Goal: Navigation & Orientation: Find specific page/section

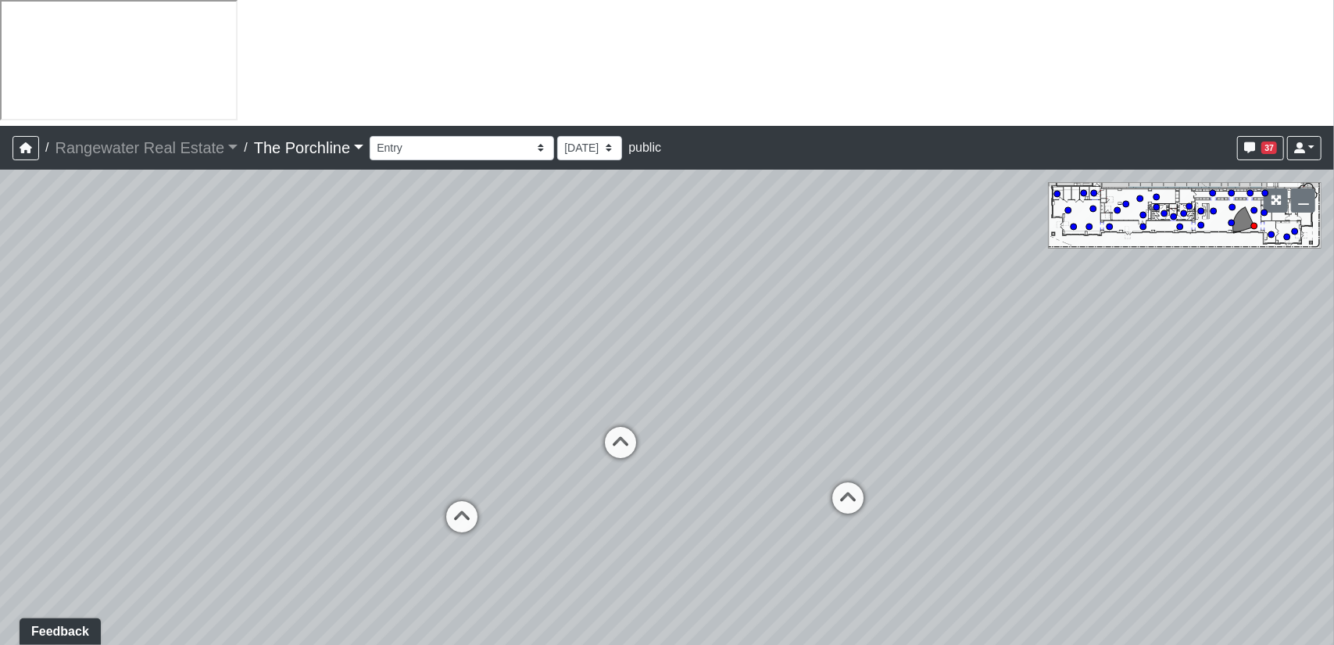
click at [771, 620] on div "Loading... Seating Loading... Mailroom Entry Loading... Lounge Entry Loading...…" at bounding box center [667, 470] width 1334 height 601
click at [617, 427] on icon at bounding box center [620, 450] width 47 height 47
select select "p1pPaA5uEJu7qJPt791NhK"
drag, startPoint x: 458, startPoint y: 175, endPoint x: 778, endPoint y: 255, distance: 330.3
click at [778, 255] on div "Loading... Seating Loading... Mailroom Entry Loading... Lounge Entry Loading...…" at bounding box center [667, 470] width 1334 height 601
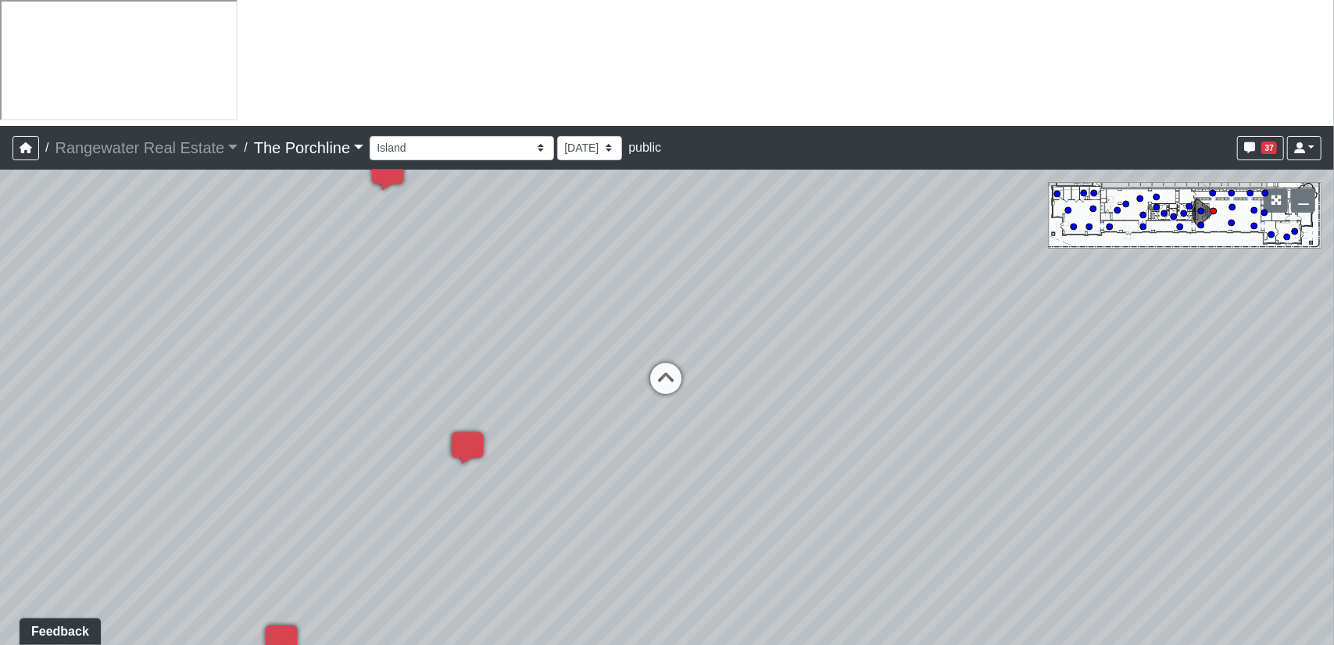
drag, startPoint x: 673, startPoint y: 410, endPoint x: 688, endPoint y: 305, distance: 106.5
click at [688, 305] on div "Loading... Seating Loading... Mailroom Entry Loading... Lounge Entry Loading...…" at bounding box center [667, 470] width 1334 height 601
drag, startPoint x: 422, startPoint y: 430, endPoint x: 459, endPoint y: 282, distance: 153.1
click at [459, 282] on div "Loading... Seating Loading... Mailroom Entry Loading... Lounge Entry Loading...…" at bounding box center [667, 470] width 1334 height 601
drag, startPoint x: 470, startPoint y: 280, endPoint x: 403, endPoint y: 450, distance: 183.1
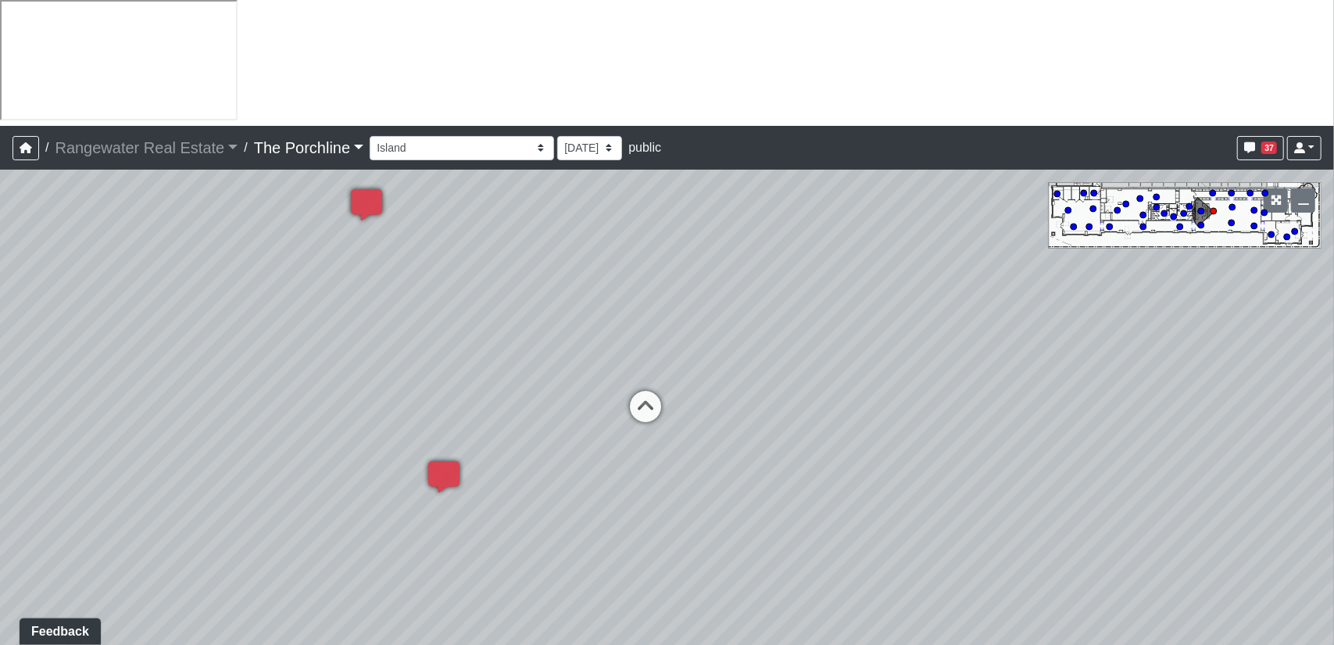
click at [403, 450] on div "Loading... Seating Loading... Mailroom Entry Loading... Lounge Entry Loading...…" at bounding box center [667, 470] width 1334 height 601
